Goal: Information Seeking & Learning: Learn about a topic

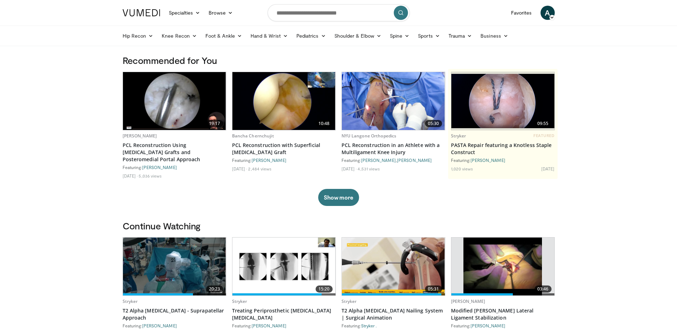
click at [179, 270] on img at bounding box center [174, 267] width 103 height 58
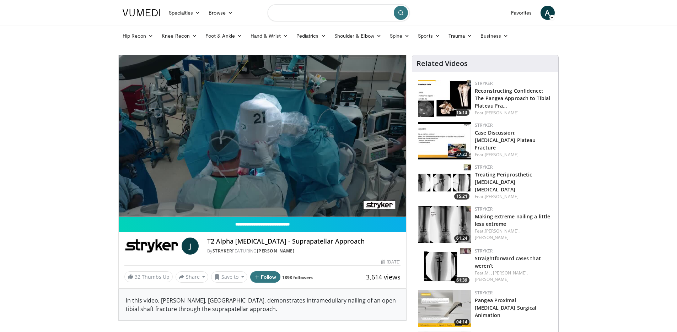
click at [307, 16] on input "Search topics, interventions" at bounding box center [339, 12] width 142 height 17
type input "******"
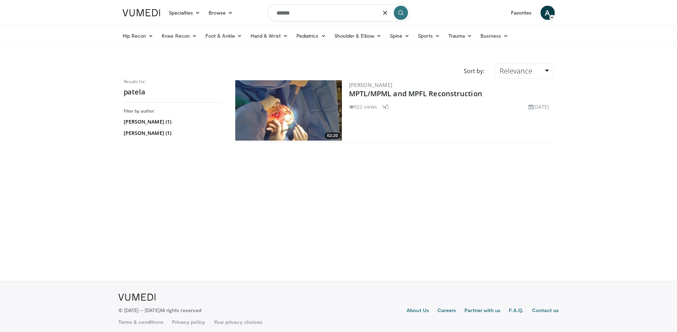
click at [307, 16] on input "******" at bounding box center [339, 12] width 142 height 17
type input "**********"
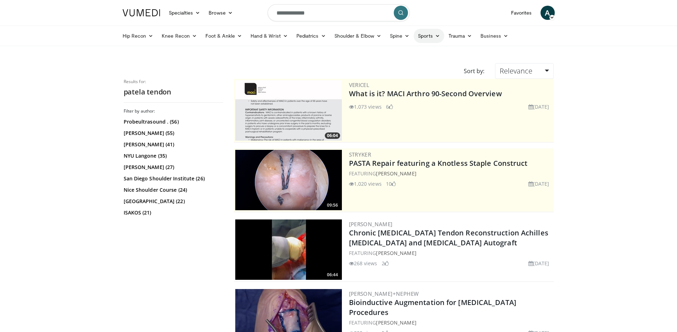
click at [432, 37] on link "Sports" at bounding box center [429, 36] width 31 height 14
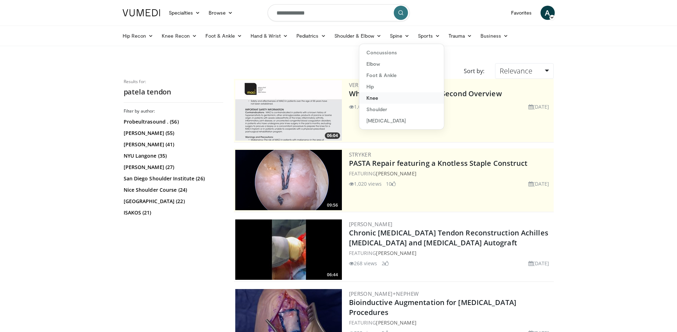
click at [379, 101] on link "Knee" at bounding box center [401, 97] width 85 height 11
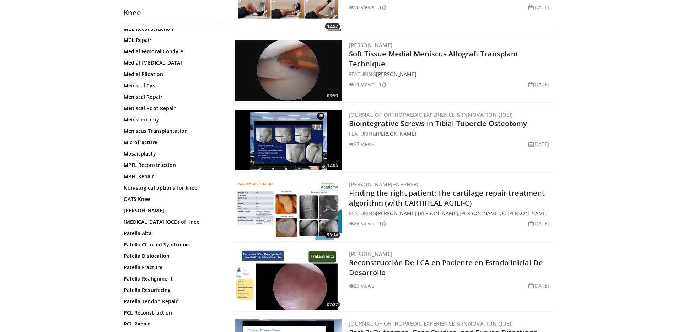
scroll to position [498, 0]
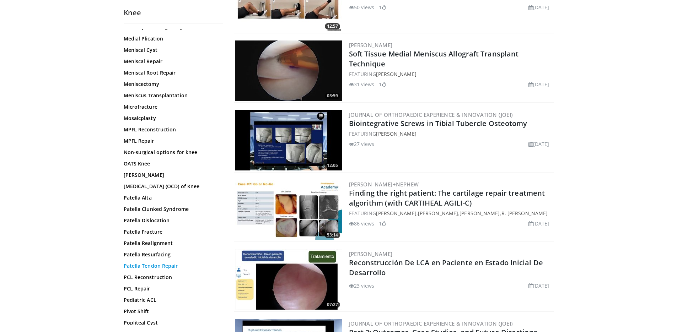
click at [164, 270] on link "Patella Tendon Repair" at bounding box center [172, 266] width 96 height 7
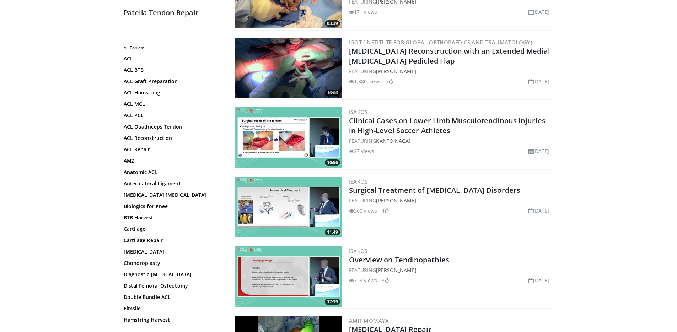
scroll to position [427, 0]
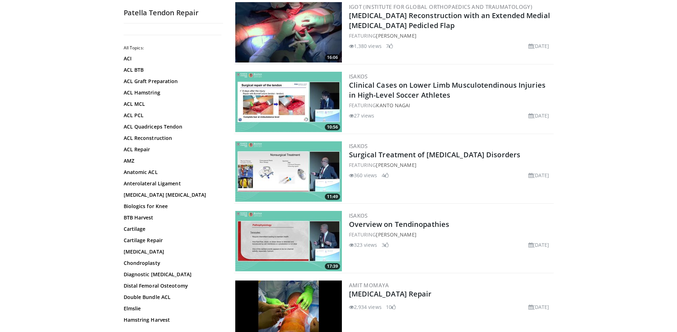
click at [330, 169] on img at bounding box center [288, 171] width 107 height 60
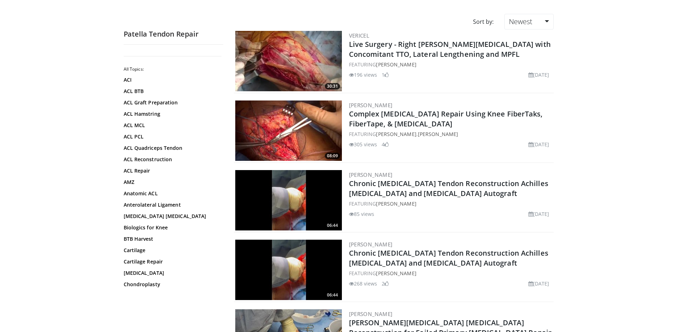
scroll to position [0, 0]
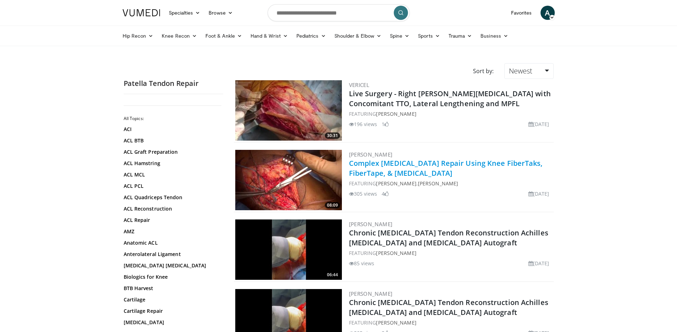
click at [404, 164] on link "Complex Patellar Tendon Repair Using Knee FiberTaks, FiberTape, & Amnion" at bounding box center [446, 169] width 194 height 20
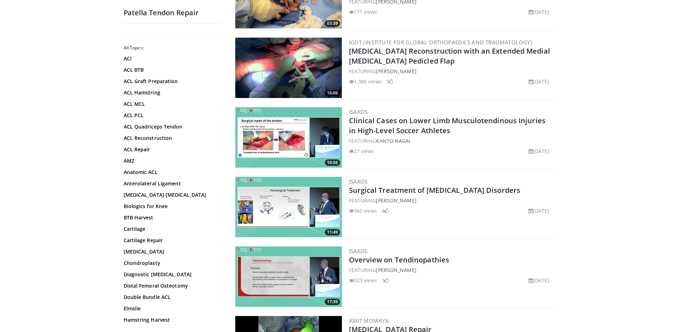
scroll to position [533, 0]
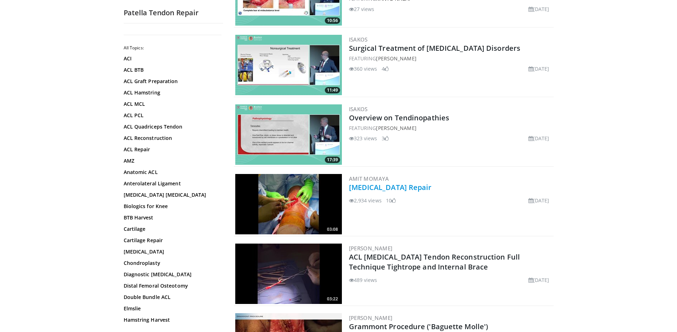
click at [376, 189] on link "[MEDICAL_DATA] Repair" at bounding box center [390, 188] width 83 height 10
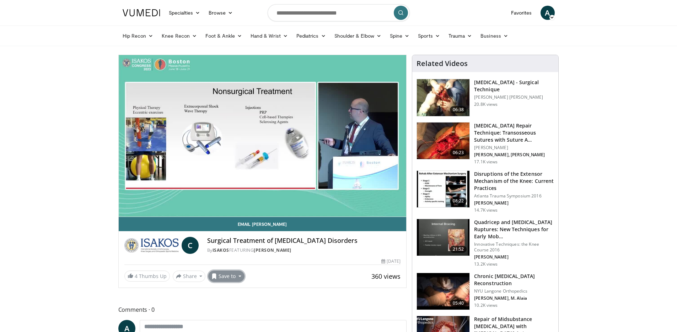
click at [228, 278] on button "Save to" at bounding box center [226, 276] width 36 height 11
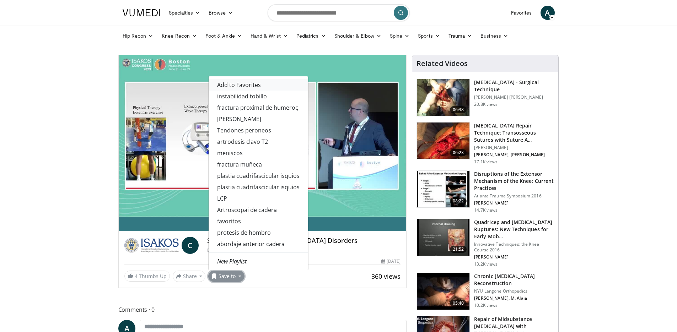
click at [242, 87] on span "Add to Favorites" at bounding box center [239, 85] width 44 height 8
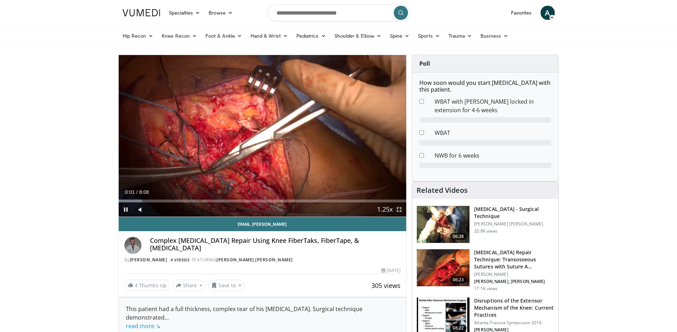
click at [401, 209] on span "Video Player" at bounding box center [399, 210] width 14 height 14
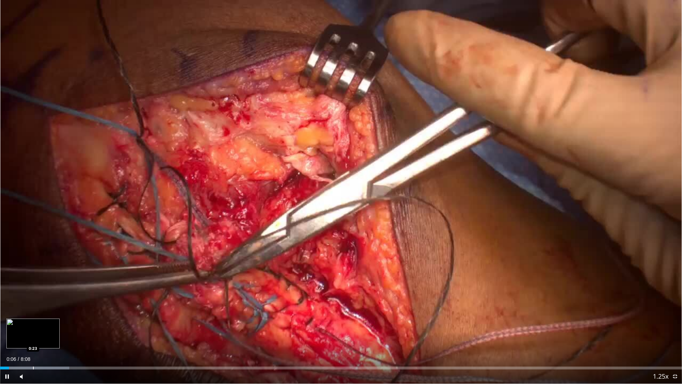
click at [33, 332] on div "Progress Bar" at bounding box center [33, 367] width 1 height 3
click at [50, 332] on div "Loaded : 18.27% 0:36 0:36" at bounding box center [341, 366] width 682 height 7
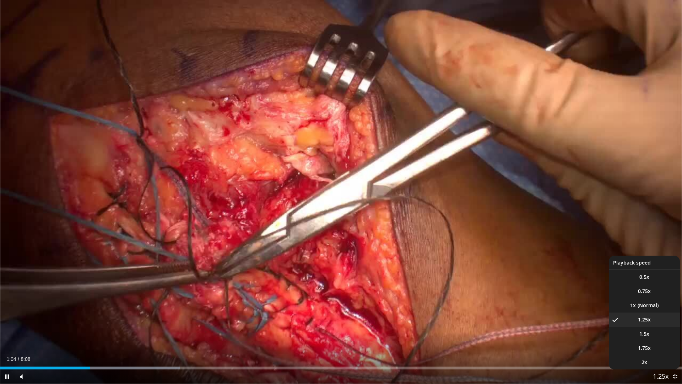
click at [661, 332] on span "Video Player" at bounding box center [661, 377] width 10 height 14
click at [658, 332] on span "Video Player" at bounding box center [661, 377] width 10 height 14
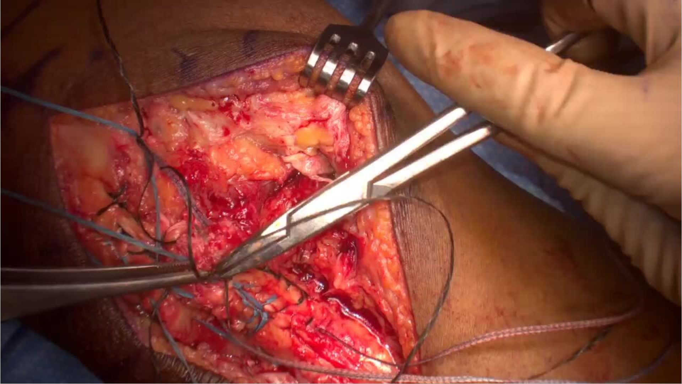
click at [658, 332] on div "10 seconds Tap to unmute" at bounding box center [341, 192] width 682 height 384
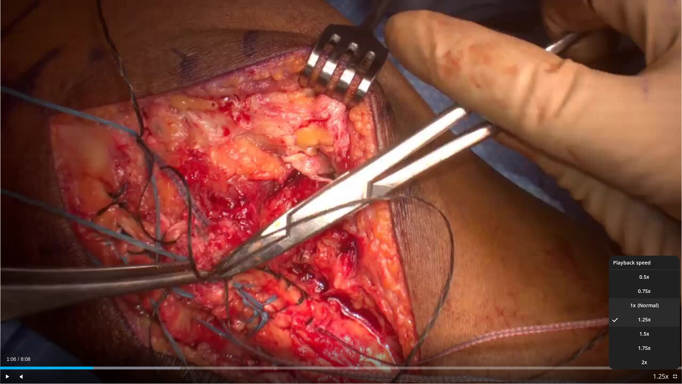
click at [649, 302] on li "1x" at bounding box center [644, 305] width 71 height 14
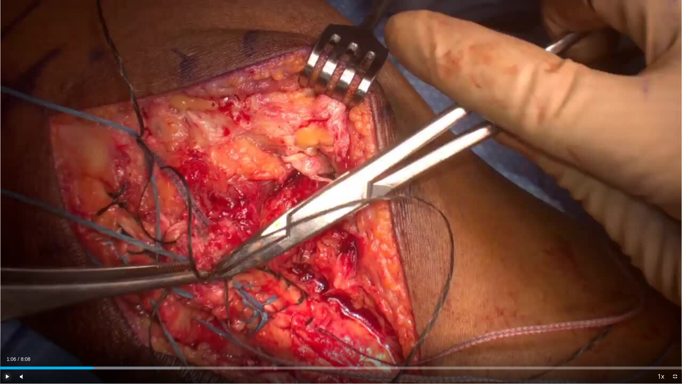
click at [8, 332] on span "Video Player" at bounding box center [7, 376] width 14 height 14
drag, startPoint x: 36, startPoint y: 375, endPoint x: 40, endPoint y: 375, distance: 4.3
click at [40, 332] on div "Volume Level" at bounding box center [35, 376] width 10 height 2
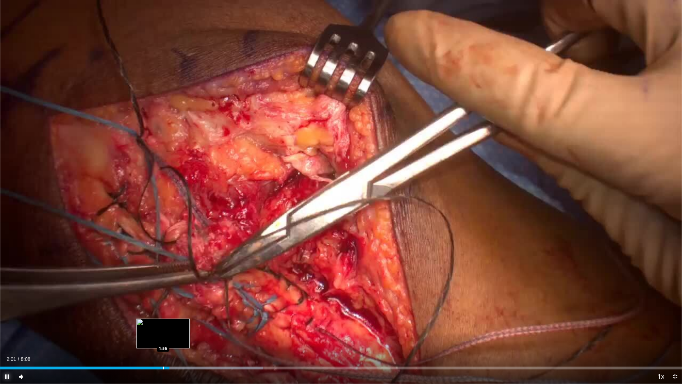
click at [163, 332] on div "Loaded : 38.59% 2:01 1:56" at bounding box center [341, 366] width 682 height 7
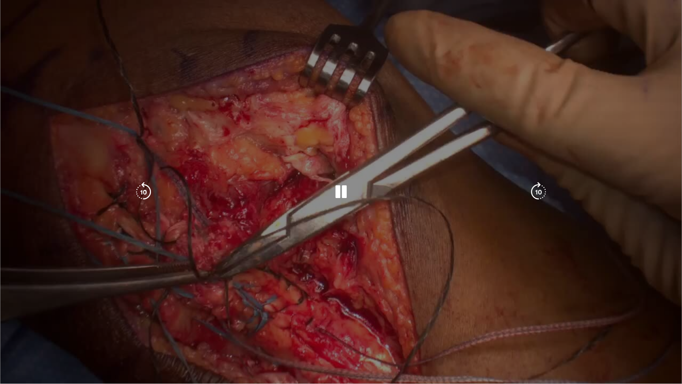
click at [159, 332] on video-js "**********" at bounding box center [341, 192] width 682 height 384
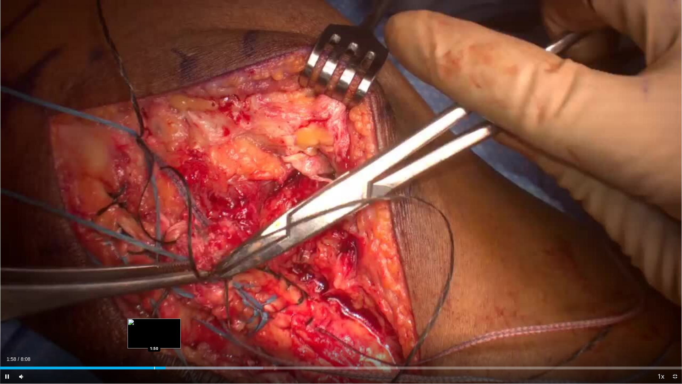
click at [154, 332] on div "Loaded : 38.59% 1:58 1:50" at bounding box center [341, 366] width 682 height 7
click at [150, 332] on div "Loaded : 38.59% 1:57 1:47" at bounding box center [341, 366] width 682 height 7
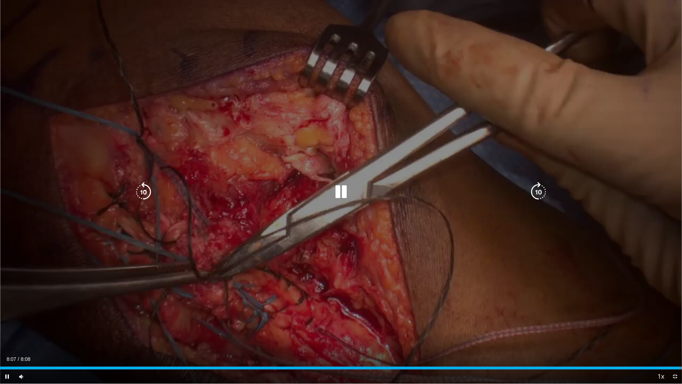
click at [583, 326] on div "10 seconds Tap to unmute" at bounding box center [341, 192] width 682 height 384
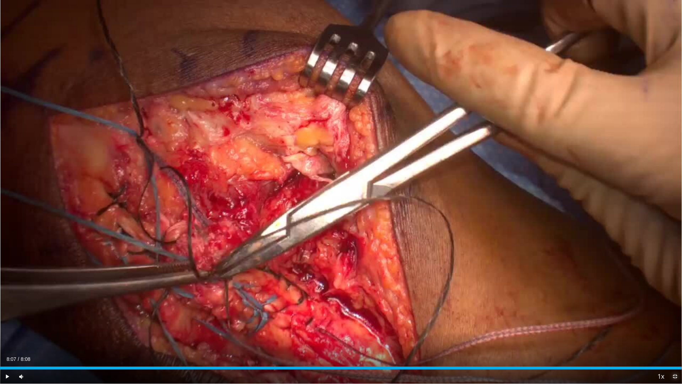
click at [677, 332] on span "Video Player" at bounding box center [675, 376] width 14 height 14
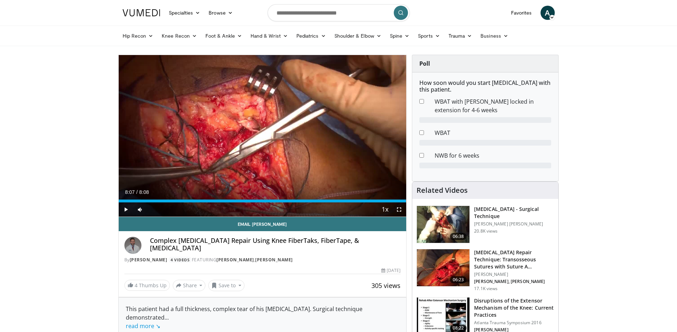
click at [487, 211] on h3 "[MEDICAL_DATA] - Surgical Technique" at bounding box center [514, 213] width 80 height 14
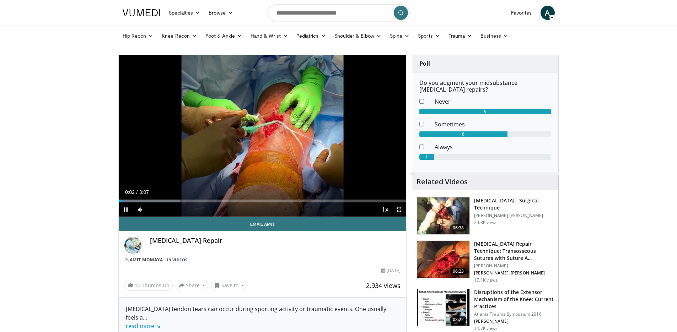
click at [398, 211] on span "Video Player" at bounding box center [399, 210] width 14 height 14
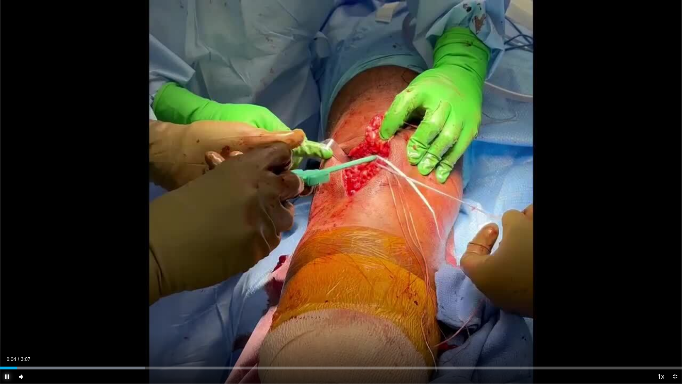
click at [5, 332] on span "Video Player" at bounding box center [7, 376] width 14 height 14
click at [9, 332] on span "Video Player" at bounding box center [7, 376] width 14 height 14
click at [73, 332] on div "Loaded : 31.99% 0:14 0:19" at bounding box center [341, 366] width 682 height 7
click at [93, 332] on div "Loaded : 37.33% 0:20 0:23" at bounding box center [341, 366] width 682 height 7
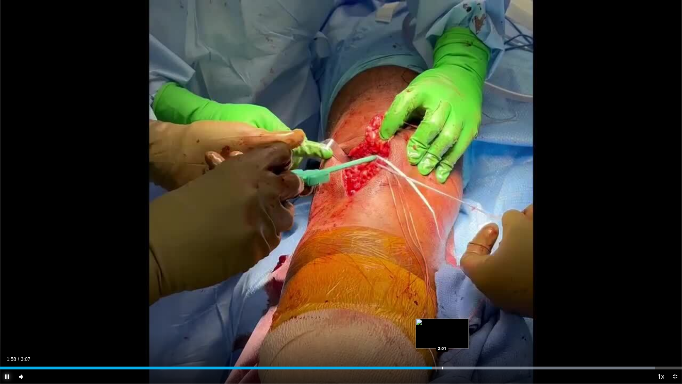
click at [443, 332] on div "Loaded : 96.06% 1:58 2:01" at bounding box center [341, 366] width 682 height 7
click at [452, 332] on div "Loaded : 100.00% 2:03 2:03" at bounding box center [341, 366] width 682 height 7
click at [456, 332] on div "Loaded : 100.00% 2:04 2:05" at bounding box center [341, 366] width 682 height 7
click at [469, 332] on div "Loaded : 100.00% 2:07 2:08" at bounding box center [341, 366] width 682 height 7
click at [474, 332] on div "Progress Bar" at bounding box center [474, 367] width 1 height 3
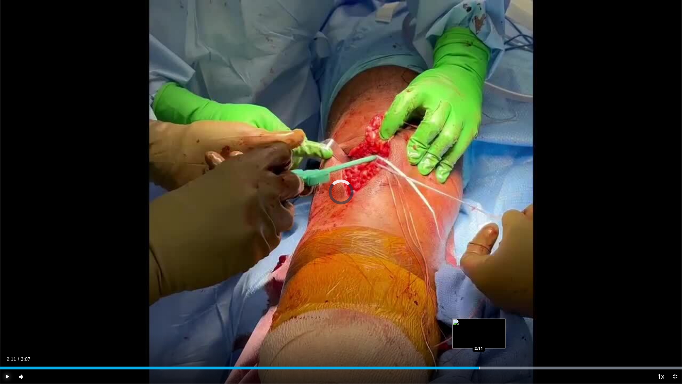
click at [479, 332] on div "Progress Bar" at bounding box center [479, 367] width 1 height 3
click at [488, 332] on div "Progress Bar" at bounding box center [488, 367] width 1 height 3
click at [497, 332] on div "Progress Bar" at bounding box center [497, 367] width 1 height 3
click at [506, 332] on div "Progress Bar" at bounding box center [506, 367] width 1 height 3
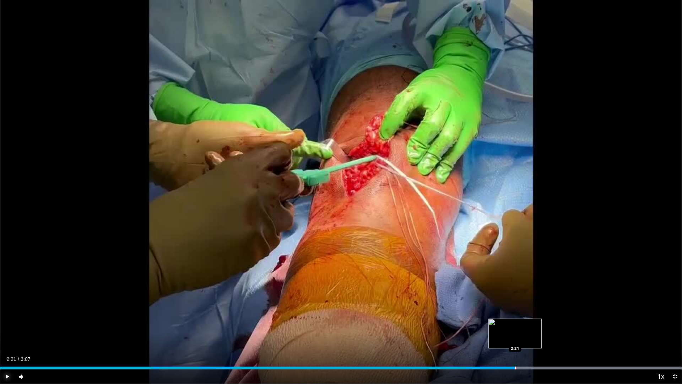
click at [515, 332] on div "Progress Bar" at bounding box center [515, 367] width 1 height 3
click at [518, 332] on div "Progress Bar" at bounding box center [518, 367] width 1 height 3
click at [548, 332] on div "Progress Bar" at bounding box center [548, 367] width 1 height 3
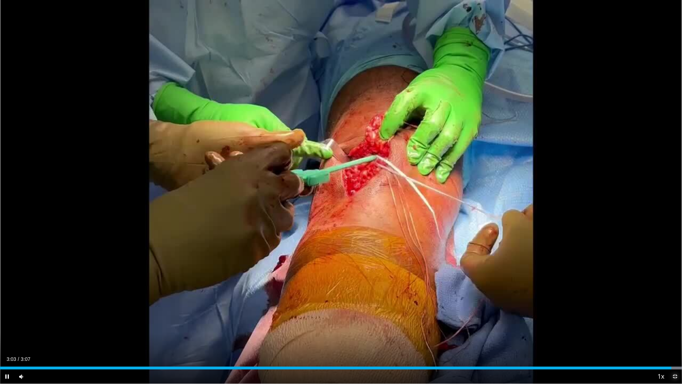
click at [674, 332] on span "Video Player" at bounding box center [675, 376] width 14 height 14
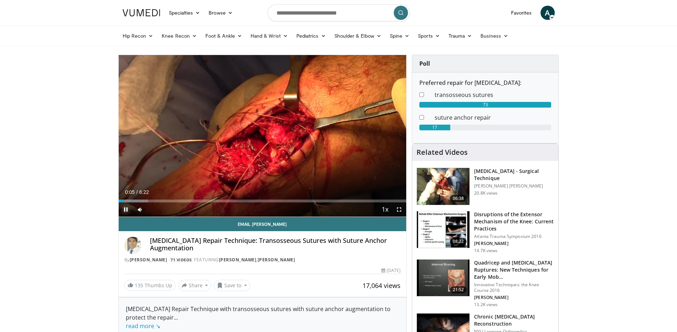
click at [124, 208] on span "Video Player" at bounding box center [126, 210] width 14 height 14
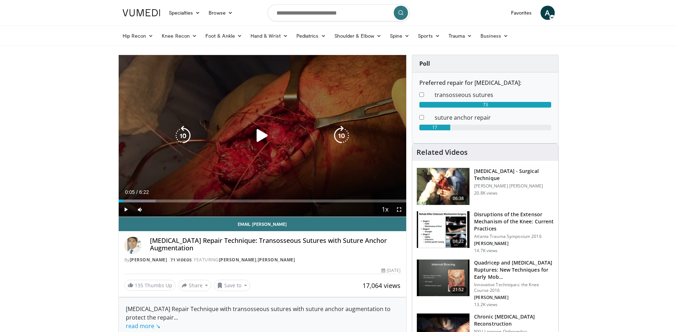
click at [264, 138] on icon "Video Player" at bounding box center [262, 136] width 20 height 20
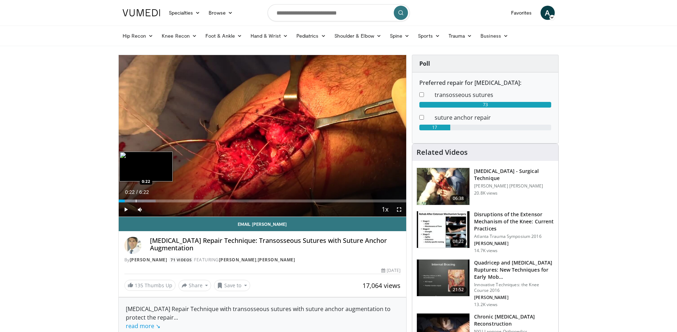
click at [135, 199] on div "Loaded : 12.95% 0:22 0:22" at bounding box center [263, 199] width 288 height 7
click at [150, 197] on div "Loaded : 13.09% 0:23 0:42" at bounding box center [263, 199] width 288 height 7
click at [400, 212] on span "Video Player" at bounding box center [399, 210] width 14 height 14
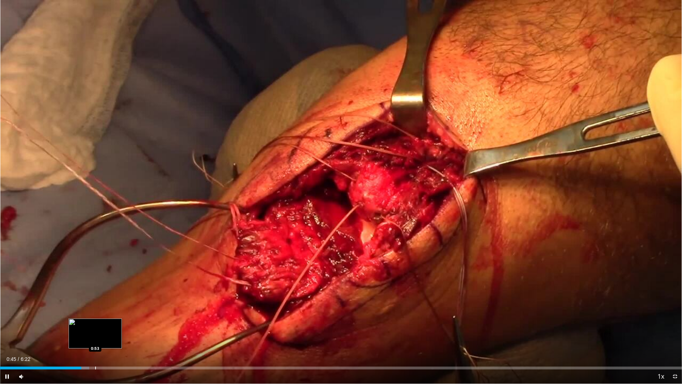
click at [95, 332] on div "Progress Bar" at bounding box center [95, 367] width 1 height 3
click at [116, 332] on div "Loaded : 18.32% 0:53 1:04" at bounding box center [341, 366] width 682 height 7
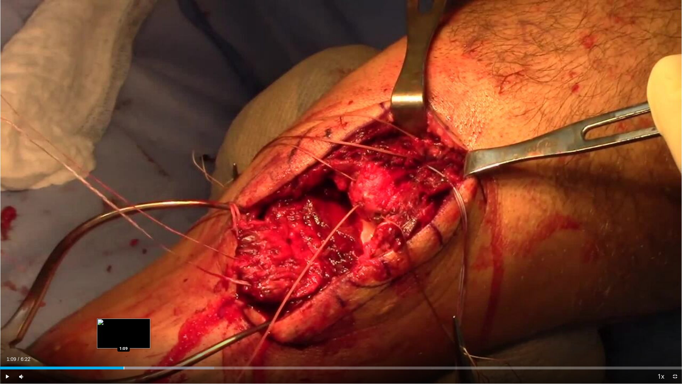
click at [124, 332] on div "Progress Bar" at bounding box center [124, 367] width 1 height 3
click at [136, 332] on div "Progress Bar" at bounding box center [136, 367] width 1 height 3
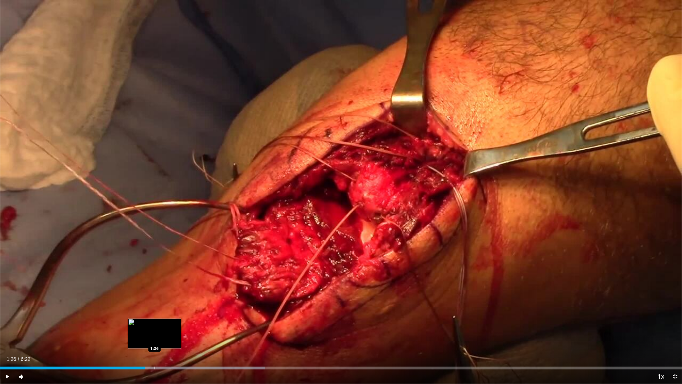
click at [155, 332] on div "Progress Bar" at bounding box center [155, 367] width 1 height 3
click at [173, 332] on div "10 seconds Tap to unmute" at bounding box center [341, 192] width 682 height 384
click at [172, 332] on div "Progress Bar" at bounding box center [172, 367] width 1 height 3
click at [10, 332] on span "Video Player" at bounding box center [7, 376] width 14 height 14
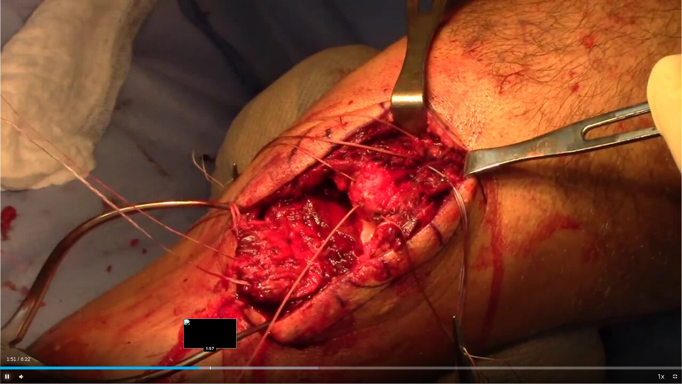
click at [209, 332] on div "Loaded : 46.67% 1:51 1:57" at bounding box center [341, 366] width 682 height 7
click at [222, 332] on div "Loaded : 46.67% 2:04 2:04" at bounding box center [341, 366] width 682 height 7
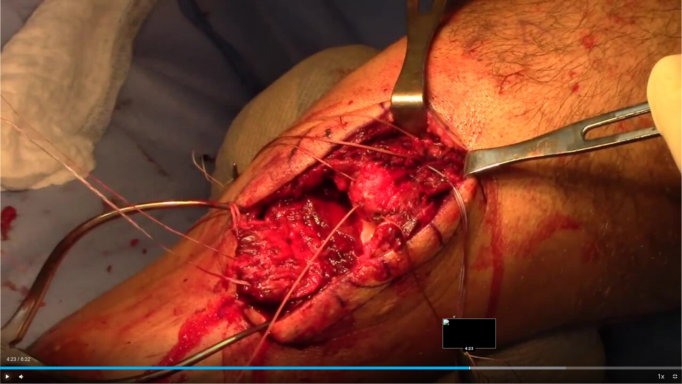
click at [470, 332] on div "Progress Bar" at bounding box center [470, 367] width 1 height 3
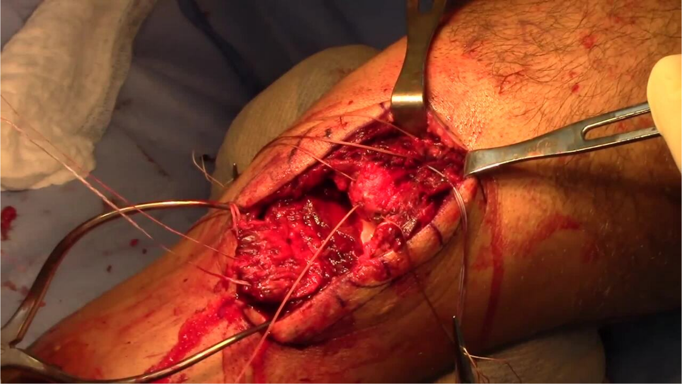
click at [479, 332] on video-js "**********" at bounding box center [341, 192] width 682 height 384
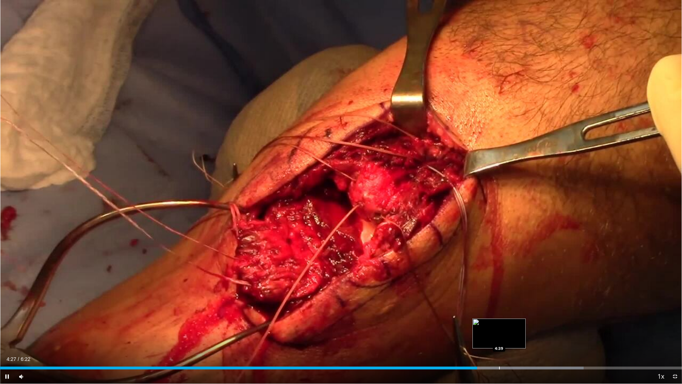
click at [499, 332] on div "Loaded : 85.58% 4:27 4:39" at bounding box center [341, 366] width 682 height 7
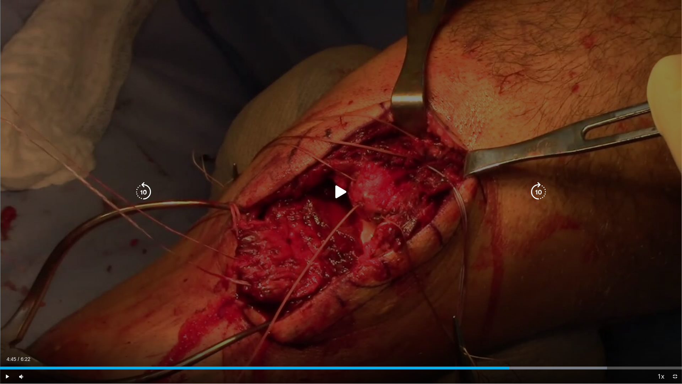
click at [510, 332] on div "Loaded : 88.99% 4:40 4:39" at bounding box center [341, 367] width 682 height 3
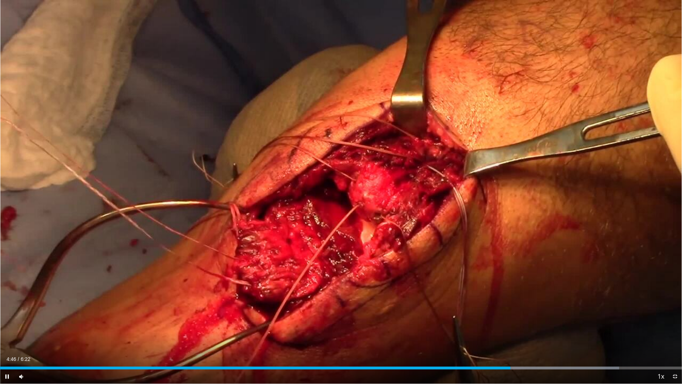
click at [526, 332] on div "Current Time 4:46 / Duration 6:22 Pause Skip Backward Skip Forward Mute Loaded …" at bounding box center [341, 376] width 682 height 14
click at [509, 332] on div "Loaded : 93.36% 4:56 4:45" at bounding box center [341, 366] width 682 height 7
click at [495, 332] on div "Loaded : 93.36% 4:48 4:37" at bounding box center [341, 367] width 682 height 3
click at [481, 332] on div "Progress Bar" at bounding box center [481, 367] width 1 height 3
click at [672, 332] on span "Video Player" at bounding box center [675, 376] width 14 height 14
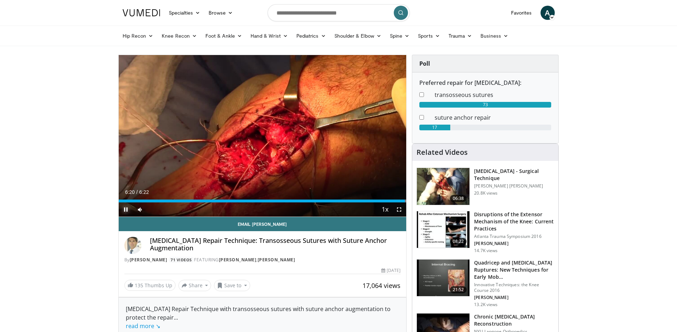
click at [121, 210] on span "Video Player" at bounding box center [126, 210] width 14 height 14
drag, startPoint x: 149, startPoint y: 238, endPoint x: 199, endPoint y: 239, distance: 49.8
click at [199, 239] on div "[MEDICAL_DATA] Repair Technique: Transosseous Sutures with Suture Anchor Augmen…" at bounding box center [262, 250] width 277 height 26
copy h4 "[MEDICAL_DATA]"
